Goal: Information Seeking & Learning: Learn about a topic

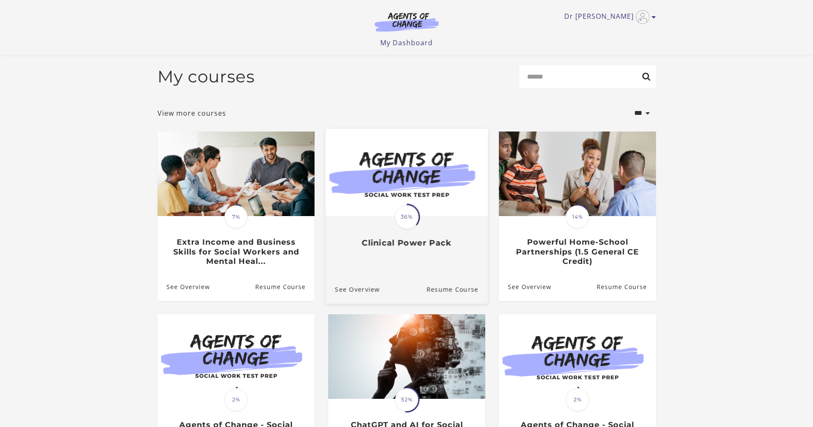
scroll to position [15, 0]
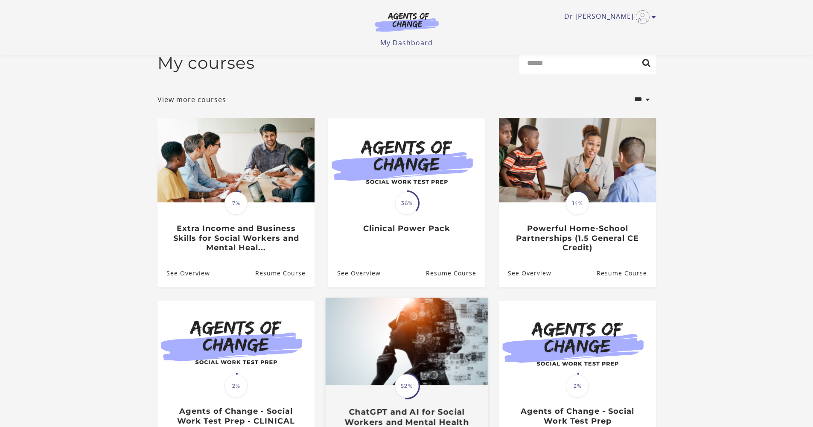
click at [451, 318] on img at bounding box center [406, 341] width 162 height 87
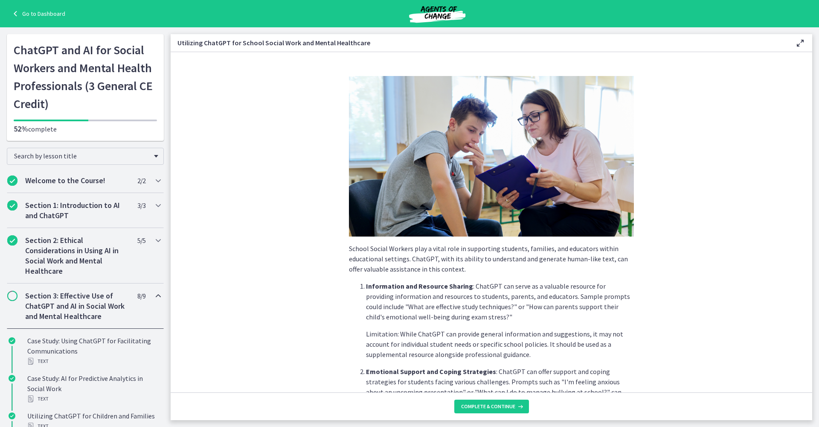
click at [28, 13] on link "Go to Dashboard" at bounding box center [37, 14] width 55 height 10
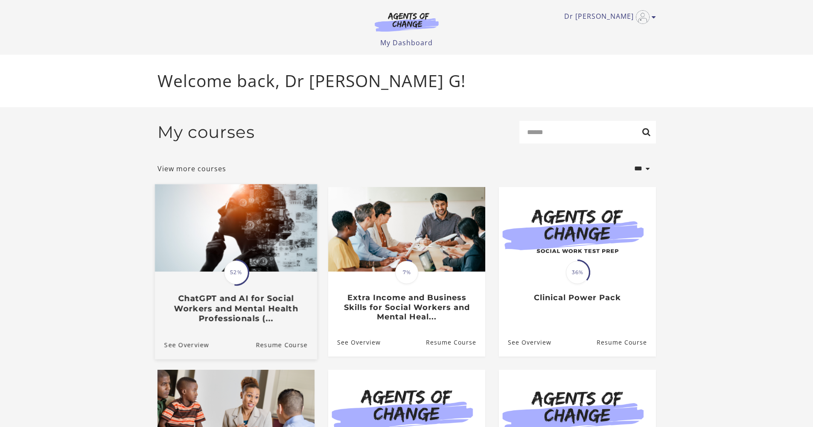
click at [256, 224] on img at bounding box center [235, 227] width 162 height 87
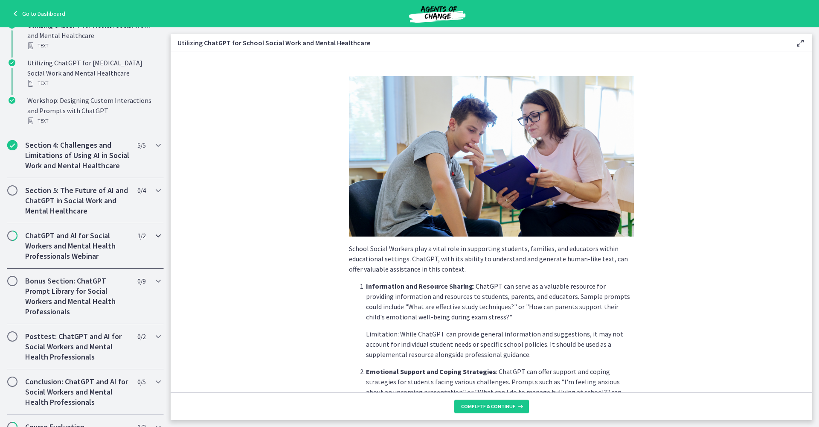
scroll to position [553, 0]
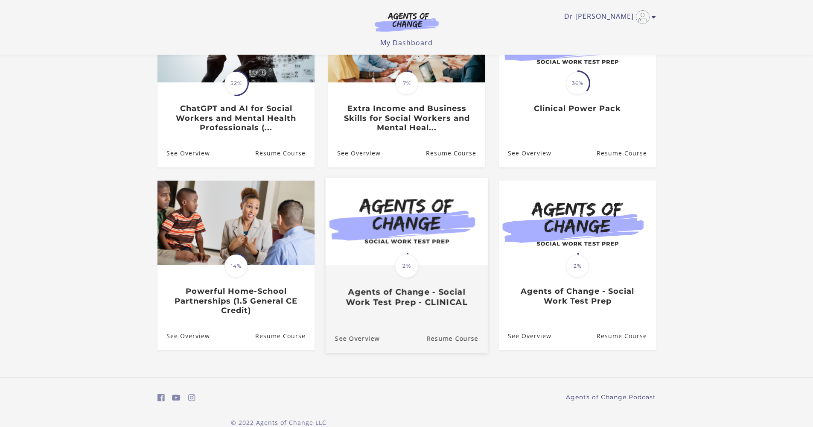
scroll to position [118, 0]
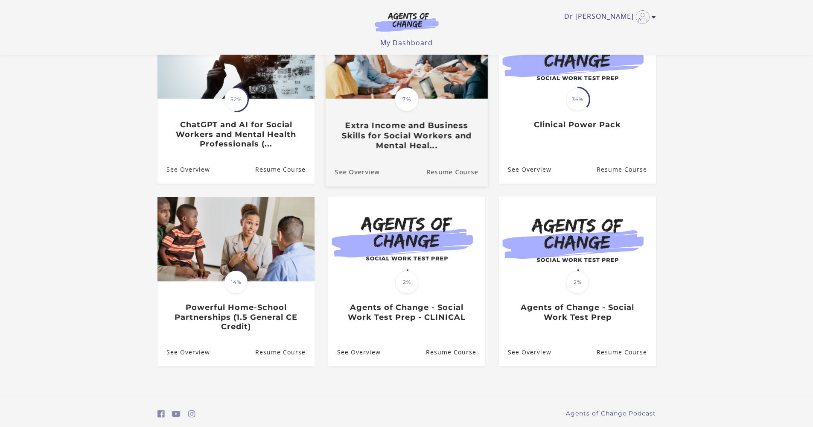
click at [427, 122] on div "Translation missing: en.liquid.partials.dashboard_course_card.progress_descript…" at bounding box center [406, 124] width 162 height 51
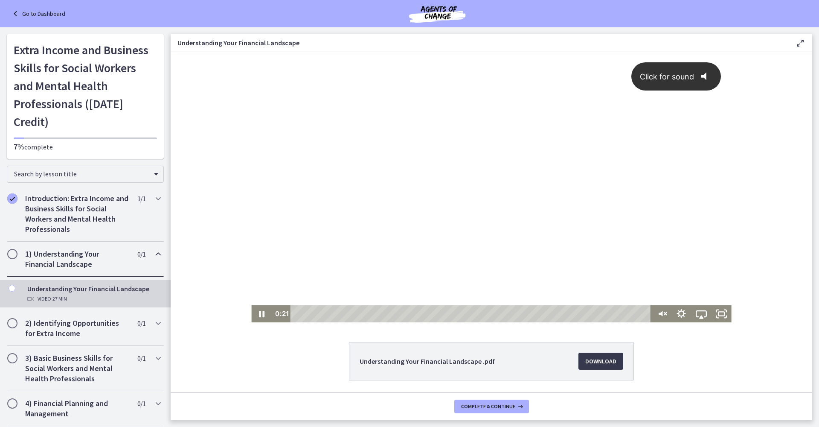
click at [703, 74] on icon "@keyframes VOLUME_SMALL_WAVE_FLASH { 0% { opacity: 0; } 33% { opacity: 1; } 66%…" at bounding box center [707, 76] width 26 height 26
drag, startPoint x: 299, startPoint y: 312, endPoint x: 279, endPoint y: 310, distance: 20.2
click at [279, 310] on div "0:00 0:00" at bounding box center [461, 313] width 380 height 17
drag, startPoint x: 297, startPoint y: 314, endPoint x: 273, endPoint y: 309, distance: 24.4
click at [273, 309] on div "0:02 0:00" at bounding box center [461, 313] width 380 height 17
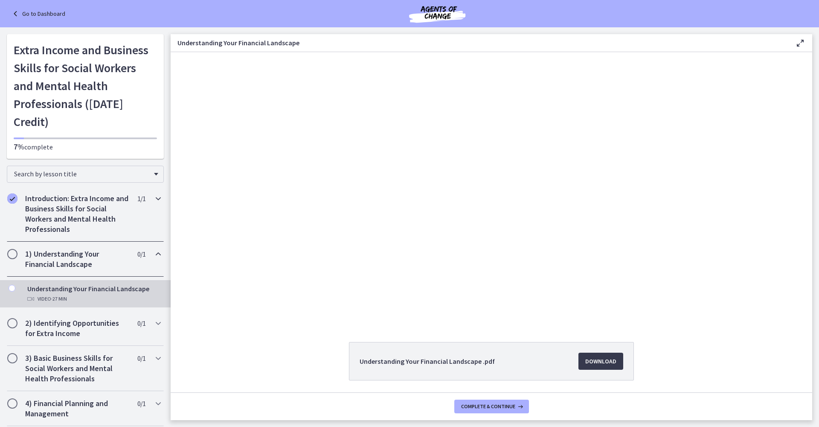
click at [53, 193] on h2 "Introduction: Extra Income and Business Skills for Social Workers and Mental He…" at bounding box center [77, 213] width 104 height 41
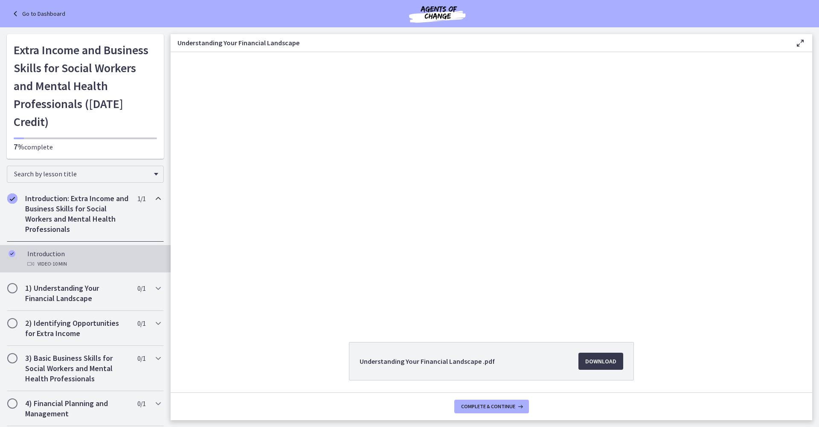
click at [46, 248] on div "Introduction Video · 10 min" at bounding box center [93, 258] width 133 height 20
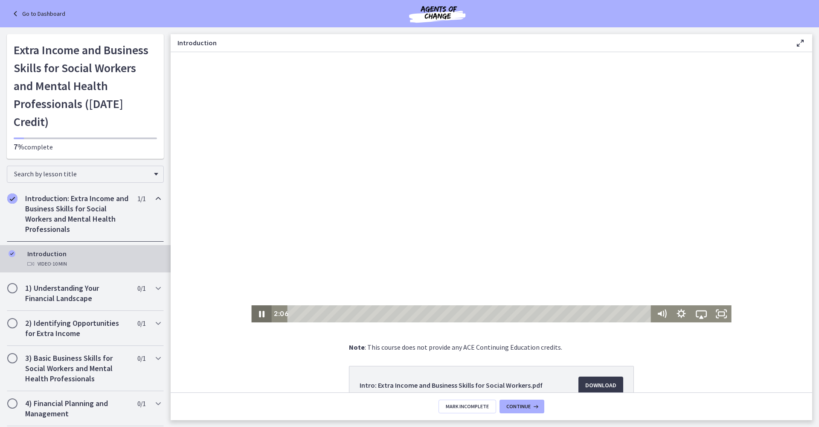
click at [254, 313] on icon "Pause" at bounding box center [261, 313] width 20 height 17
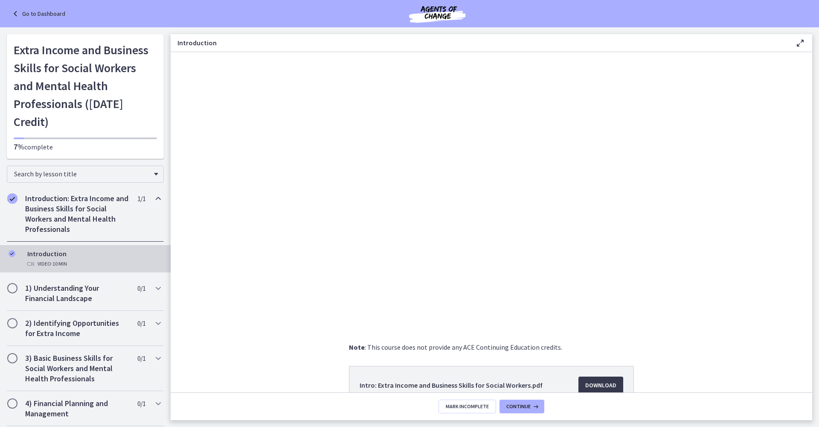
click at [35, 15] on link "Go to Dashboard" at bounding box center [37, 14] width 55 height 10
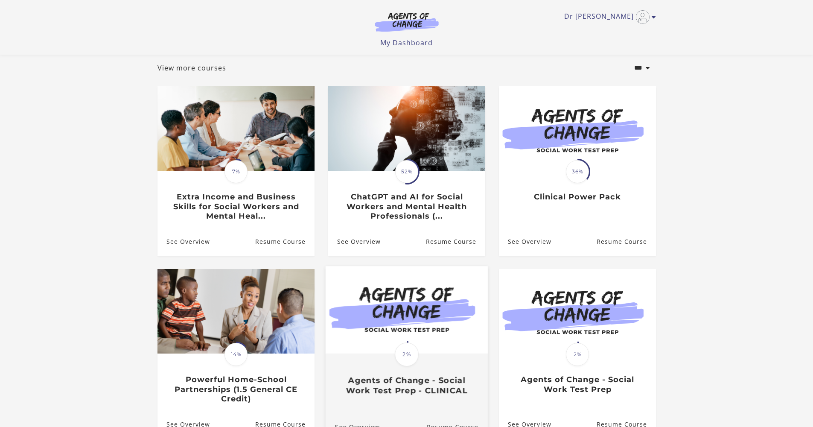
scroll to position [121, 0]
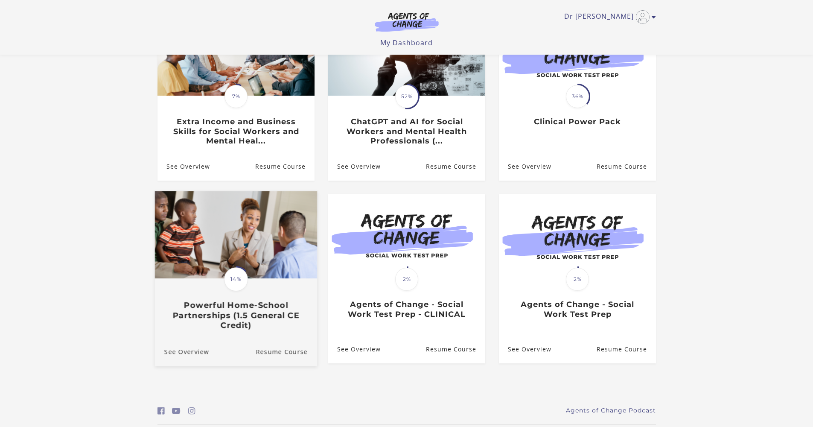
click at [243, 224] on img at bounding box center [235, 234] width 162 height 87
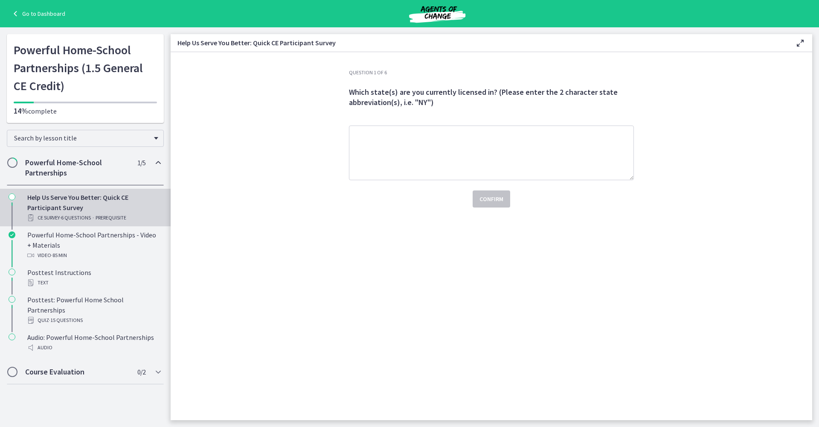
click at [61, 166] on h2 "Powerful Home-School Partnerships" at bounding box center [77, 167] width 104 height 20
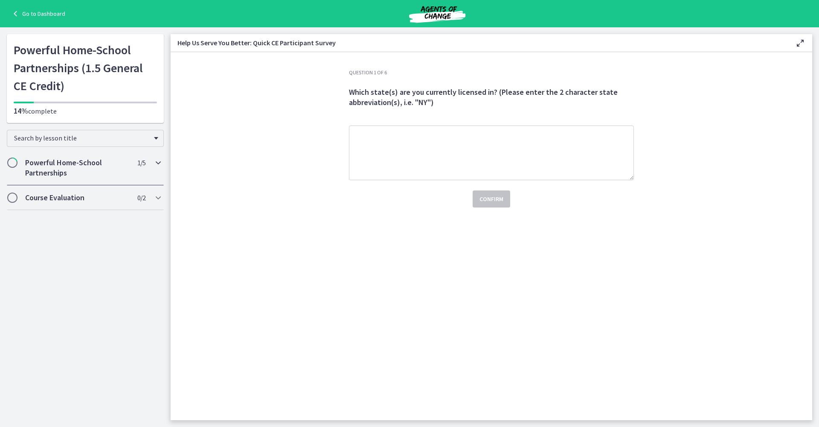
click at [61, 165] on h2 "Powerful Home-School Partnerships" at bounding box center [77, 167] width 104 height 20
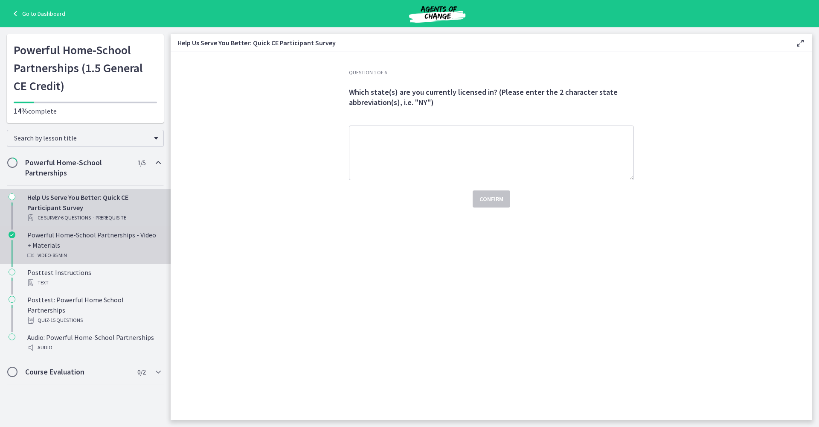
click at [35, 244] on div "Powerful Home-School Partnerships - Video + Materials Video · 85 min" at bounding box center [93, 245] width 133 height 31
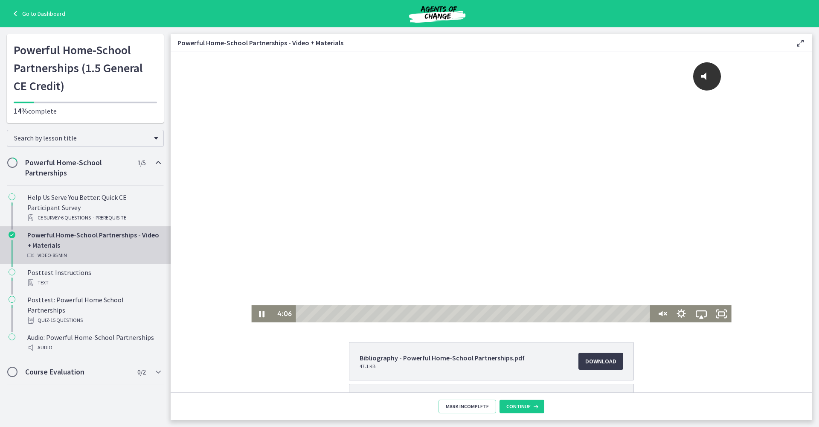
drag, startPoint x: 303, startPoint y: 314, endPoint x: 360, endPoint y: 315, distance: 57.2
click at [321, 316] on div "Playbar" at bounding box center [318, 314] width 6 height 6
click at [658, 75] on span "Click for sound" at bounding box center [663, 76] width 62 height 9
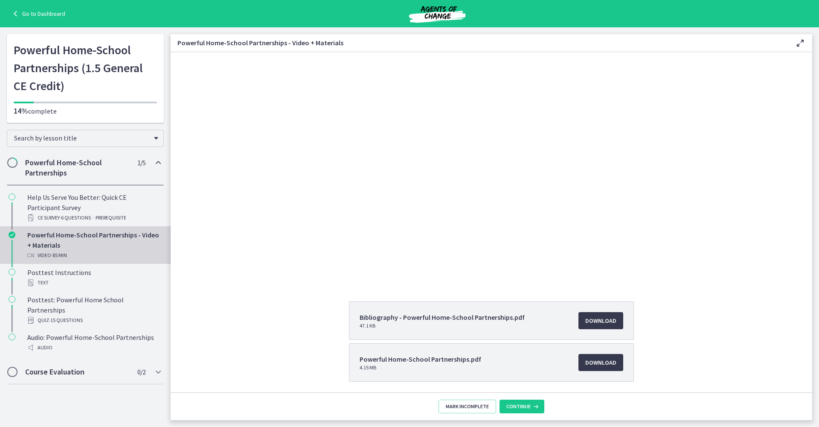
scroll to position [65, 0]
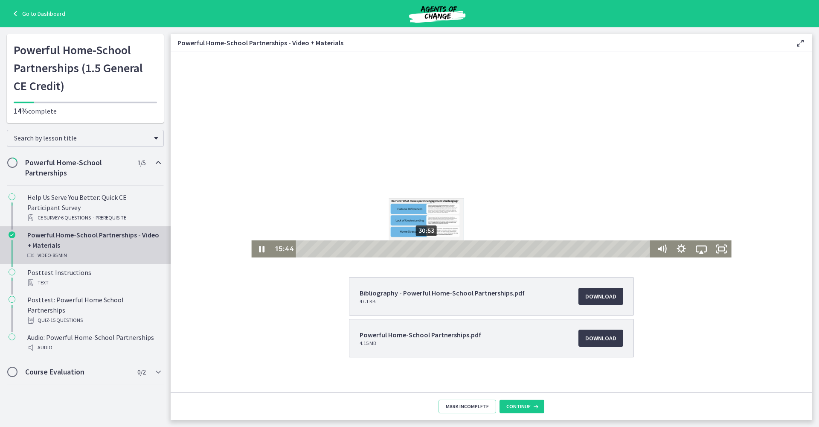
click at [423, 247] on div "30:53" at bounding box center [475, 248] width 346 height 17
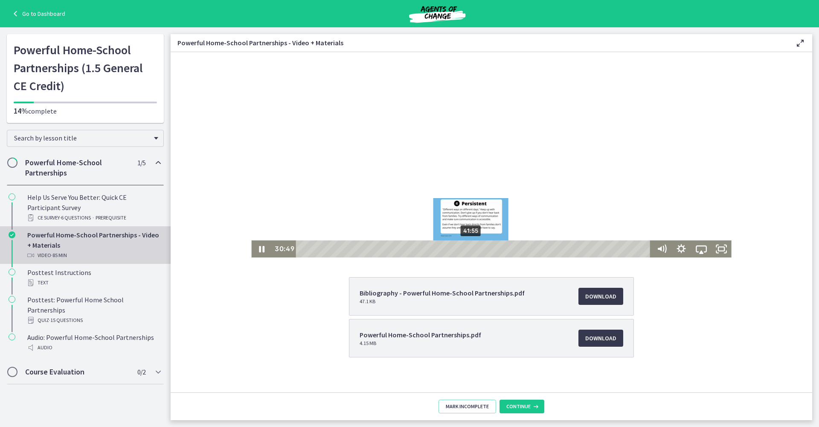
click at [469, 248] on div "41:55" at bounding box center [475, 248] width 346 height 17
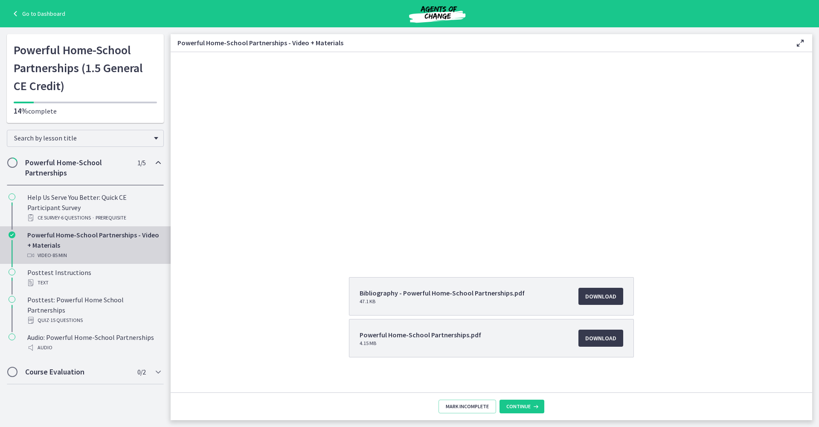
scroll to position [0, 0]
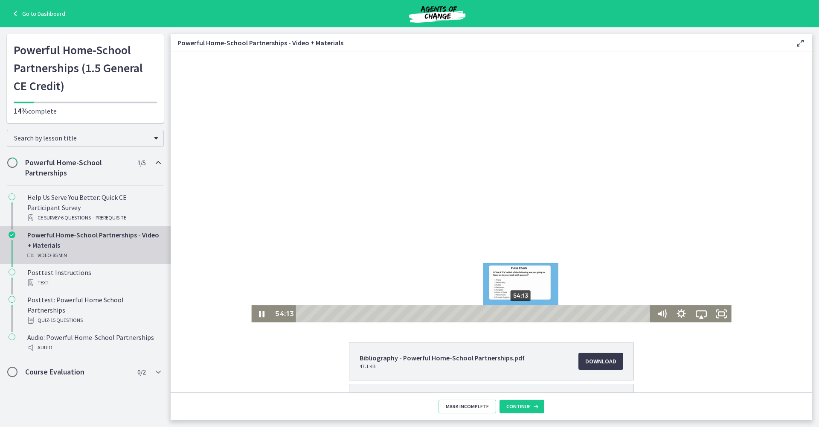
click at [518, 314] on div "54:13" at bounding box center [475, 313] width 346 height 17
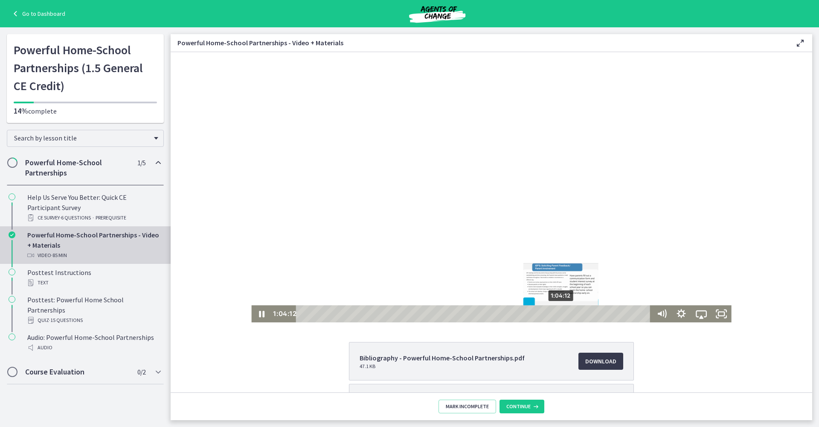
click at [559, 312] on div "1:04:12" at bounding box center [475, 313] width 346 height 17
click at [262, 314] on icon "Pause" at bounding box center [262, 313] width 24 height 20
